Goal: Task Accomplishment & Management: Manage account settings

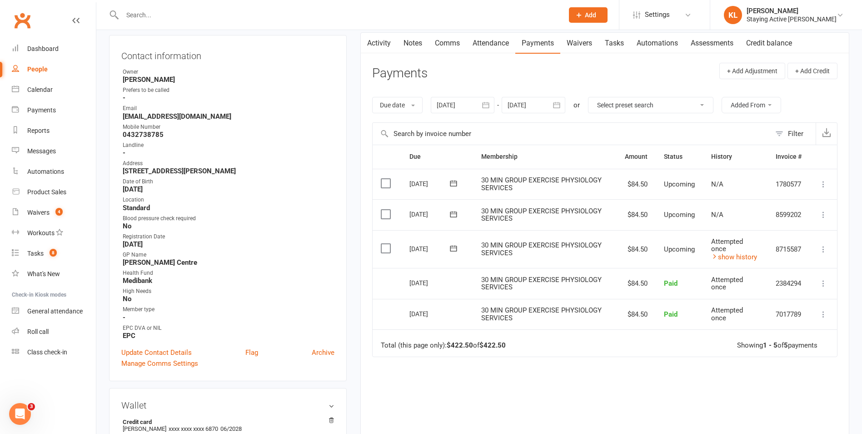
click at [335, 109] on div "Contact information Owner [PERSON_NAME] Prefers to be called - Email [EMAIL_ADD…" at bounding box center [228, 208] width 238 height 346
click at [174, 13] on input "text" at bounding box center [339, 15] width 438 height 13
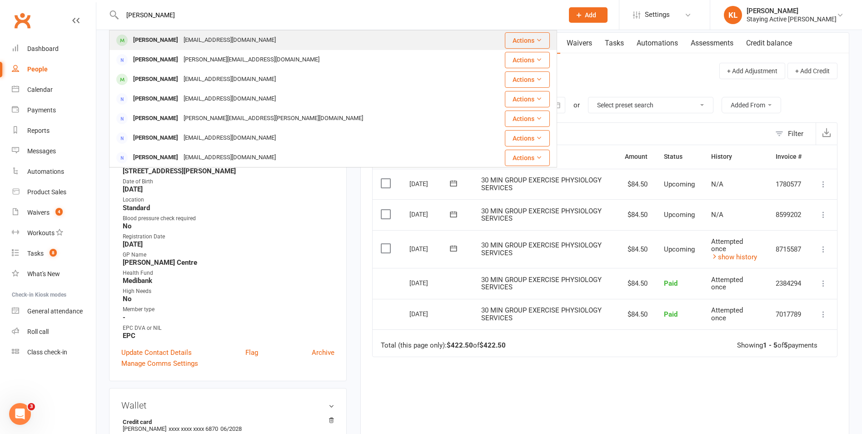
type input "[PERSON_NAME]"
click at [189, 35] on div "[EMAIL_ADDRESS][DOMAIN_NAME]" at bounding box center [230, 40] width 98 height 13
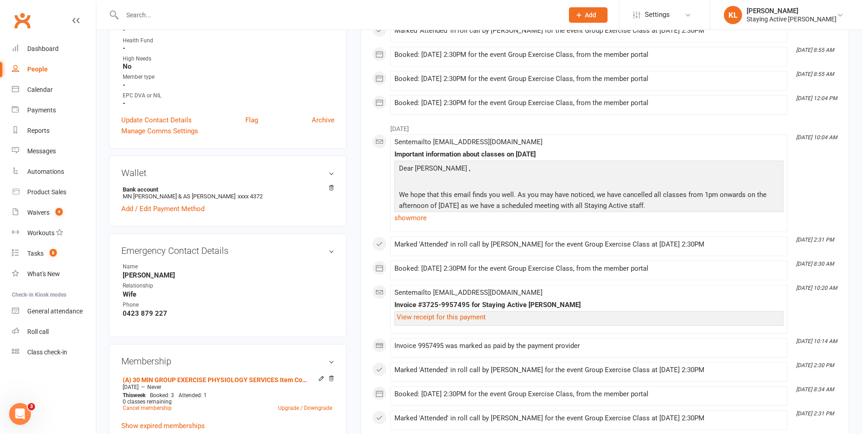
scroll to position [364, 0]
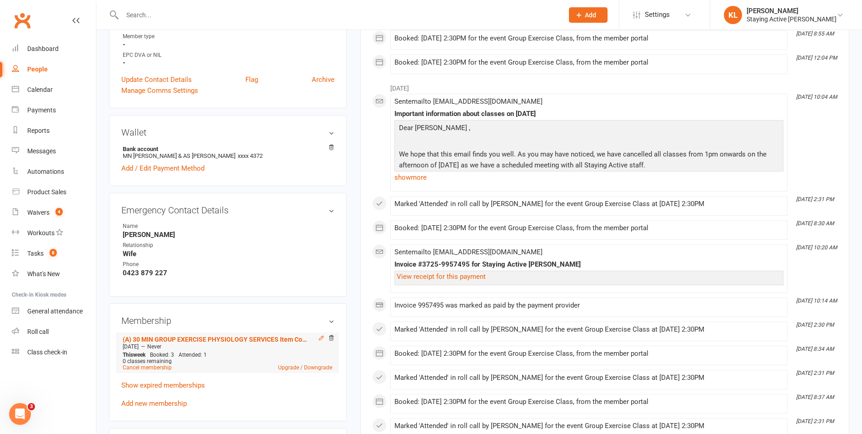
click at [318, 339] on icon at bounding box center [321, 337] width 6 height 6
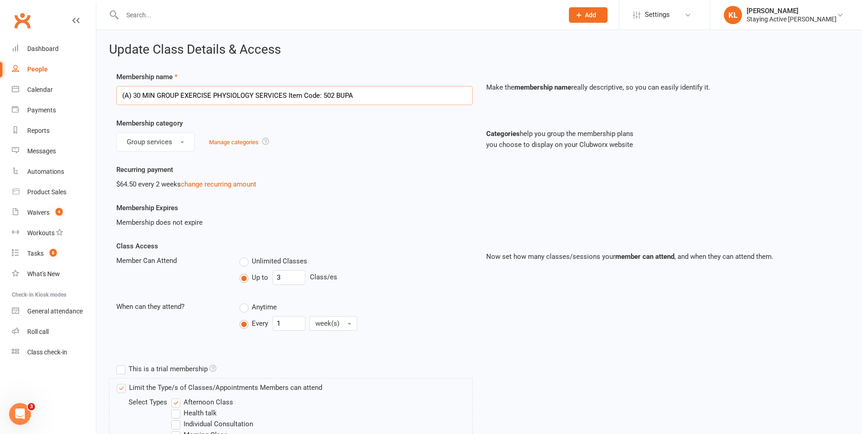
drag, startPoint x: 359, startPoint y: 101, endPoint x: 337, endPoint y: 93, distance: 24.1
click at [337, 93] on input "(A) 30 MIN GROUP EXERCISE PHYSIOLOGY SERVICES Item Code: 502 BUPA" at bounding box center [294, 95] width 356 height 19
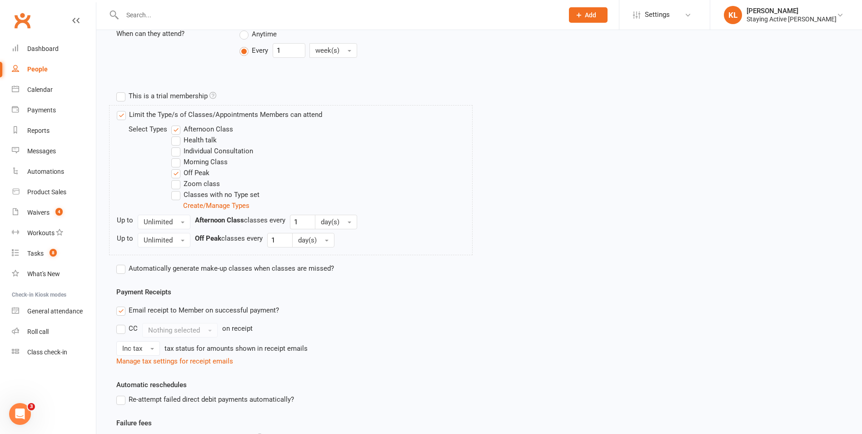
scroll to position [372, 0]
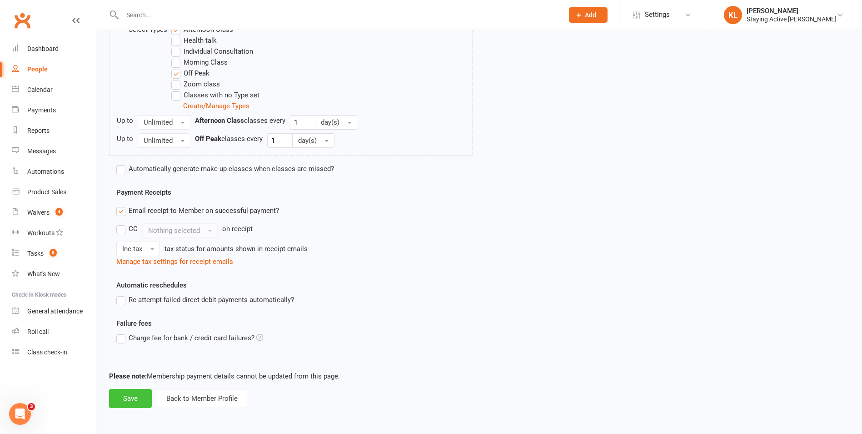
type input "(A) 30 MIN GROUP EXERCISE PHYSIOLOGY SERVICES Item Code: 502"
click at [118, 398] on button "Save" at bounding box center [130, 398] width 43 height 19
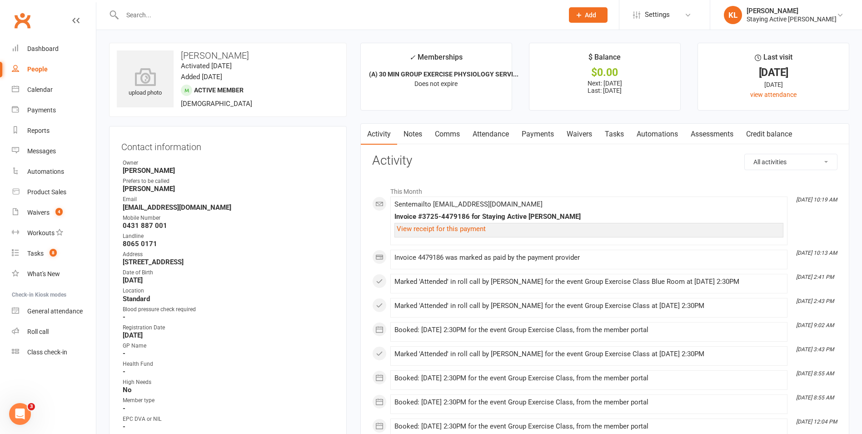
click at [536, 135] on link "Payments" at bounding box center [537, 134] width 45 height 21
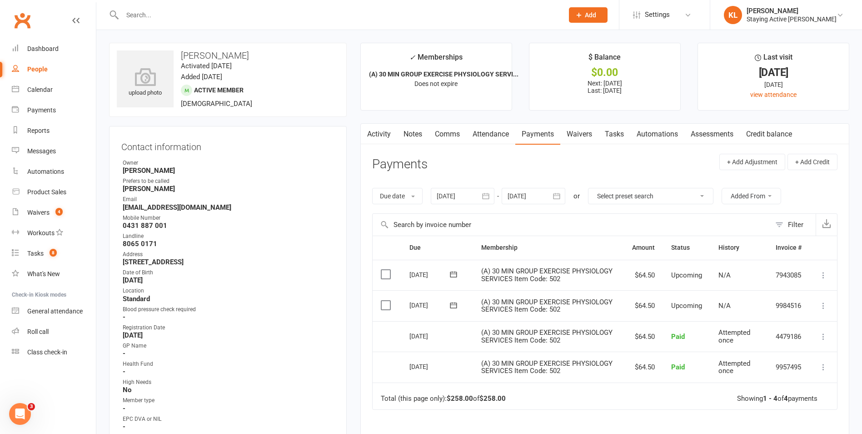
click at [825, 339] on icon at bounding box center [823, 336] width 9 height 9
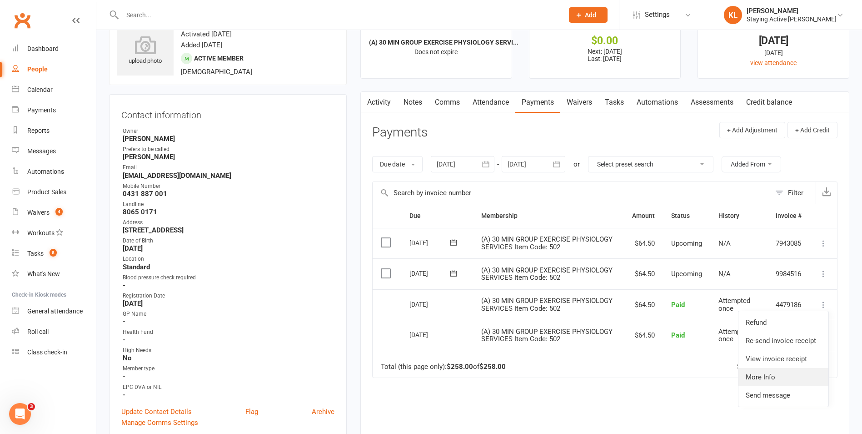
scroll to position [45, 0]
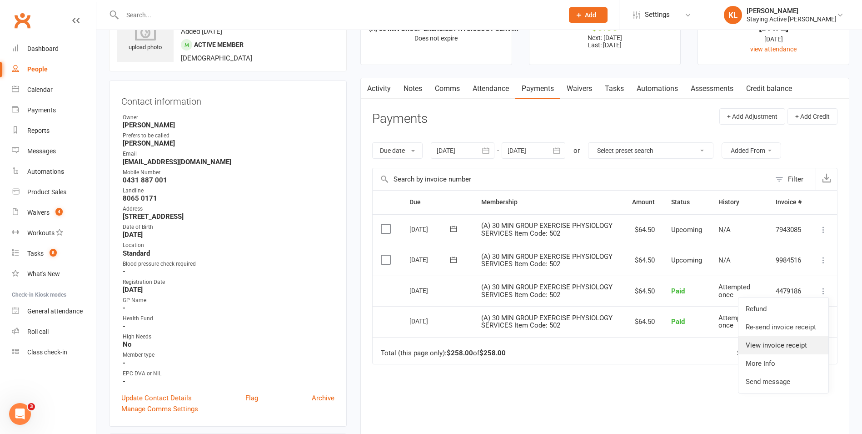
click at [794, 346] on link "View invoice receipt" at bounding box center [783, 345] width 90 height 18
click at [824, 259] on icon at bounding box center [823, 259] width 9 height 9
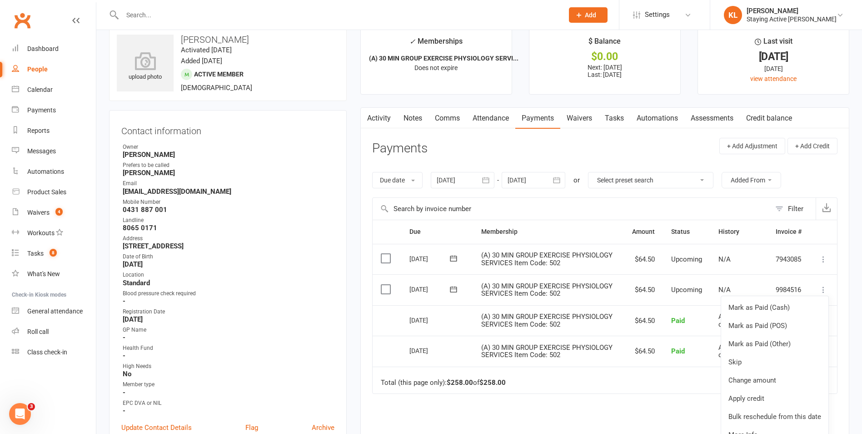
scroll to position [0, 0]
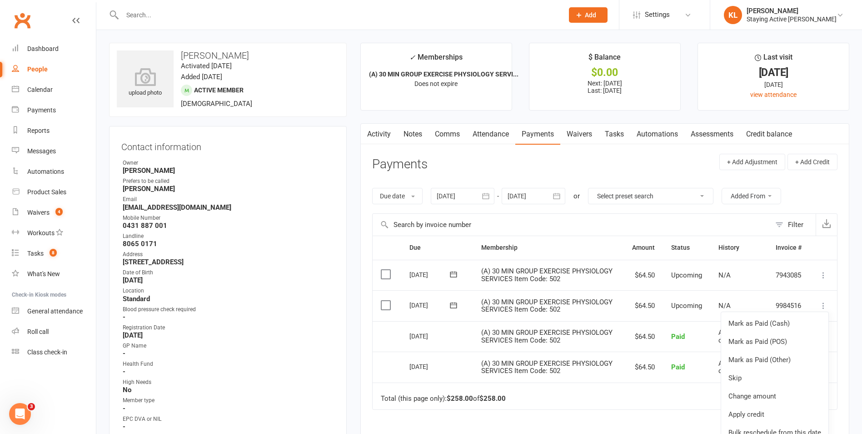
click at [226, 17] on input "text" at bounding box center [339, 15] width 438 height 13
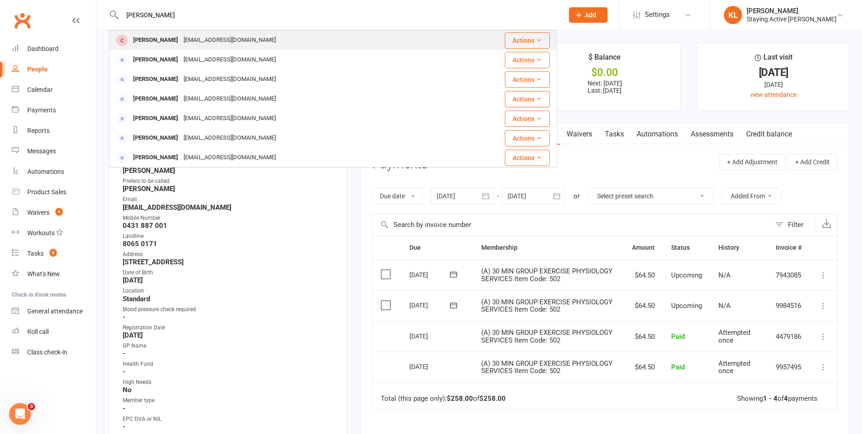
type input "[PERSON_NAME]"
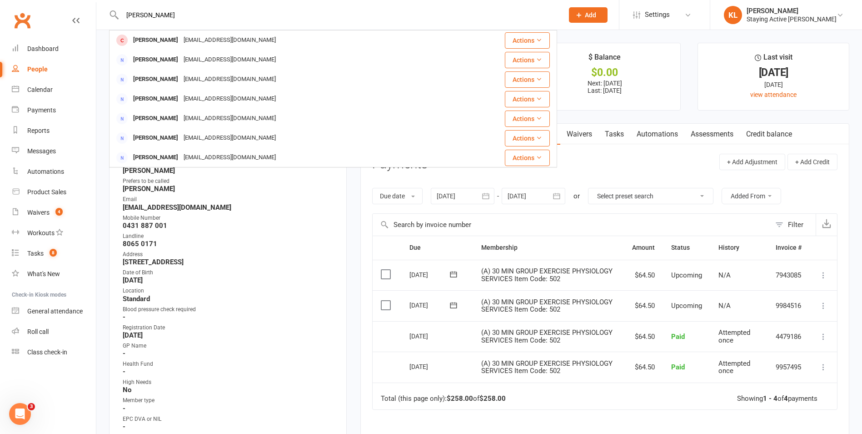
click at [212, 43] on div "[EMAIL_ADDRESS][DOMAIN_NAME]" at bounding box center [230, 40] width 98 height 13
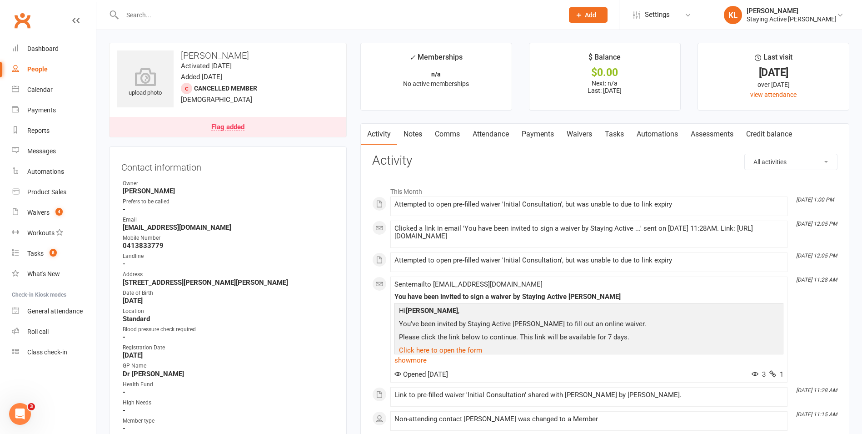
click at [566, 128] on link "Waivers" at bounding box center [579, 134] width 38 height 21
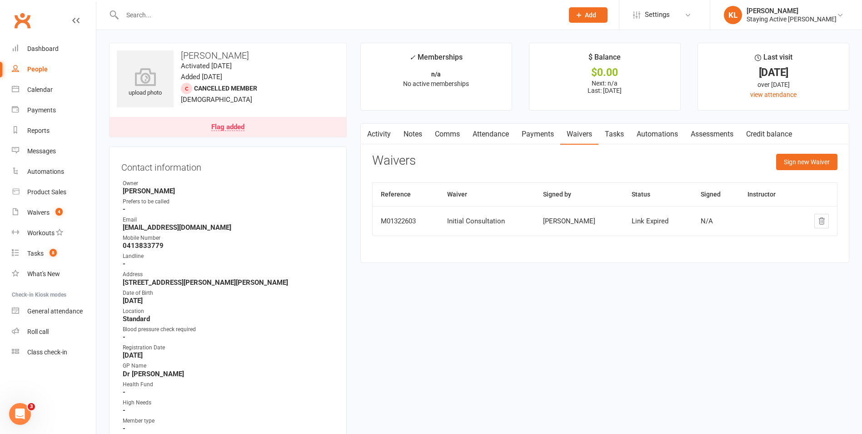
click at [709, 221] on div "N/A" at bounding box center [716, 221] width 30 height 8
click at [535, 204] on th "Waiver" at bounding box center [487, 194] width 96 height 23
click at [808, 160] on button "Sign new Waiver" at bounding box center [806, 162] width 61 height 16
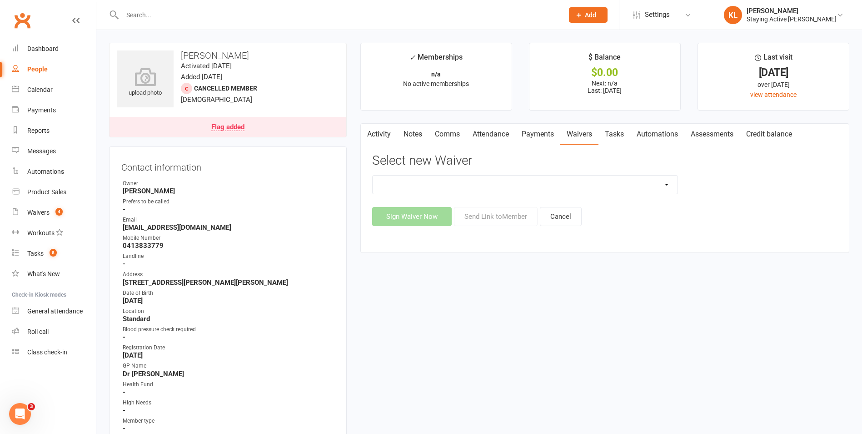
click at [537, 194] on div "Blood pressure checks and assumption of risk Direct Debit Payment Authority Ini…" at bounding box center [525, 184] width 306 height 19
click at [662, 179] on select "Blood pressure checks and assumption of risk Direct Debit Payment Authority Ini…" at bounding box center [525, 184] width 305 height 18
click at [831, 211] on div "Sign Waiver Now Send Link to Member Cancel" at bounding box center [604, 216] width 465 height 19
click at [383, 139] on link "Activity" at bounding box center [379, 134] width 36 height 21
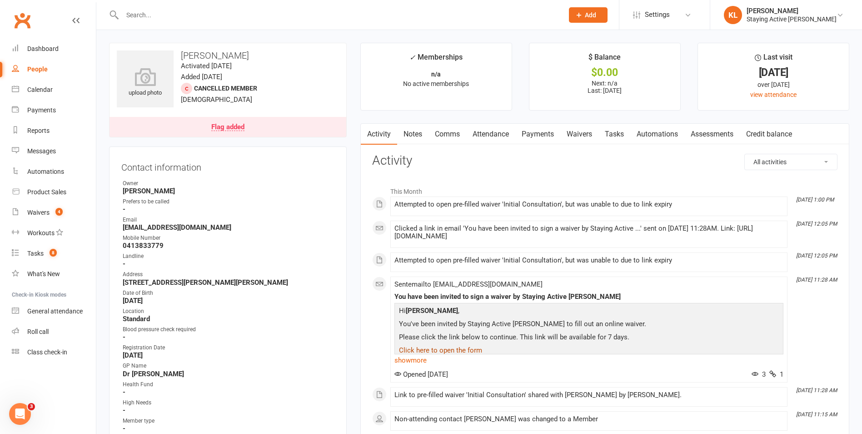
click at [581, 134] on link "Waivers" at bounding box center [579, 134] width 38 height 21
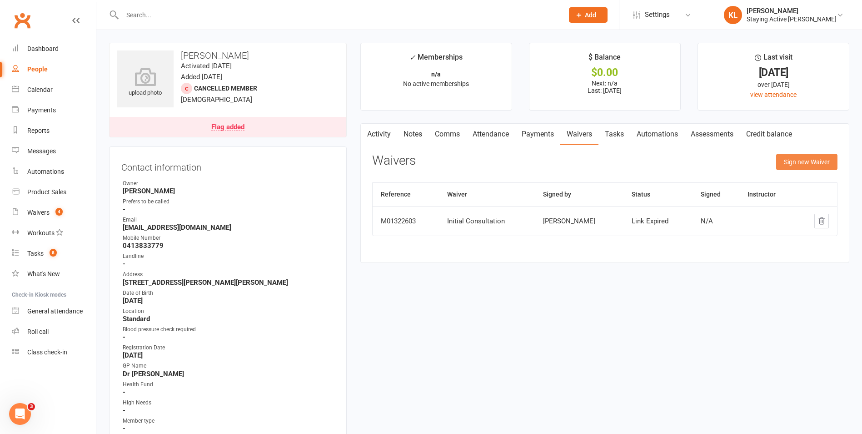
click at [805, 160] on button "Sign new Waiver" at bounding box center [806, 162] width 61 height 16
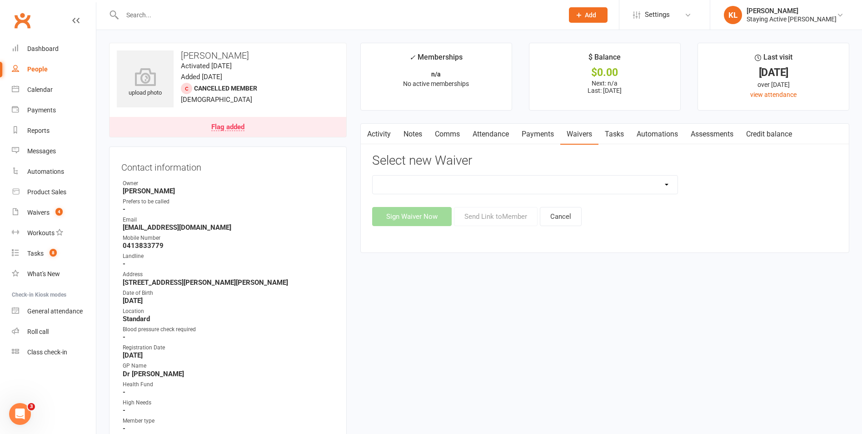
click at [635, 189] on select "Blood pressure checks and assumption of risk Direct Debit Payment Authority Ini…" at bounding box center [525, 184] width 305 height 18
select select "1546"
click at [373, 175] on select "Blood pressure checks and assumption of risk Direct Debit Payment Authority Ini…" at bounding box center [525, 184] width 305 height 18
click at [512, 213] on button "Send Link to Member" at bounding box center [496, 216] width 84 height 19
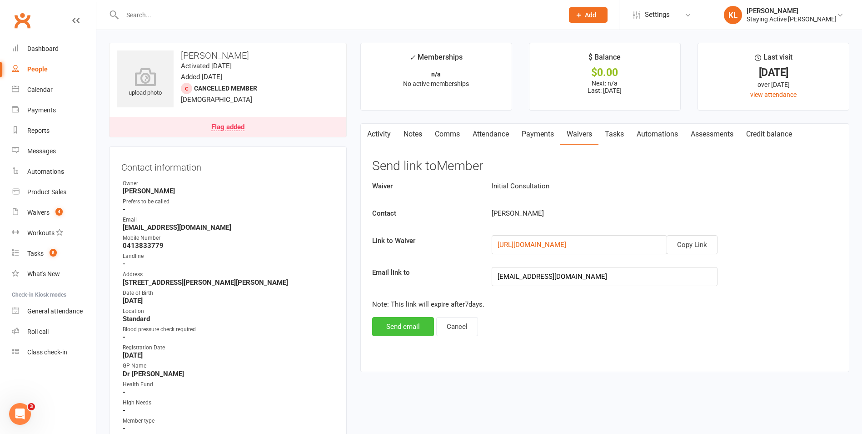
click at [386, 325] on button "Send email" at bounding box center [403, 326] width 62 height 19
